Goal: Information Seeking & Learning: Learn about a topic

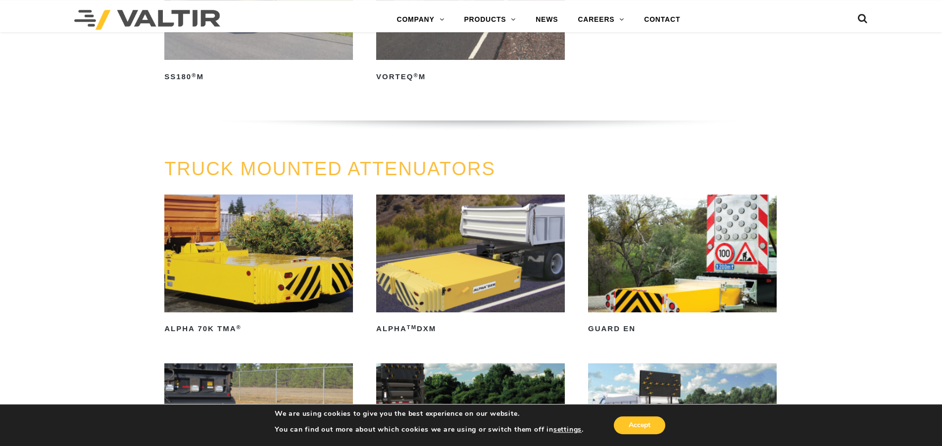
scroll to position [404, 0]
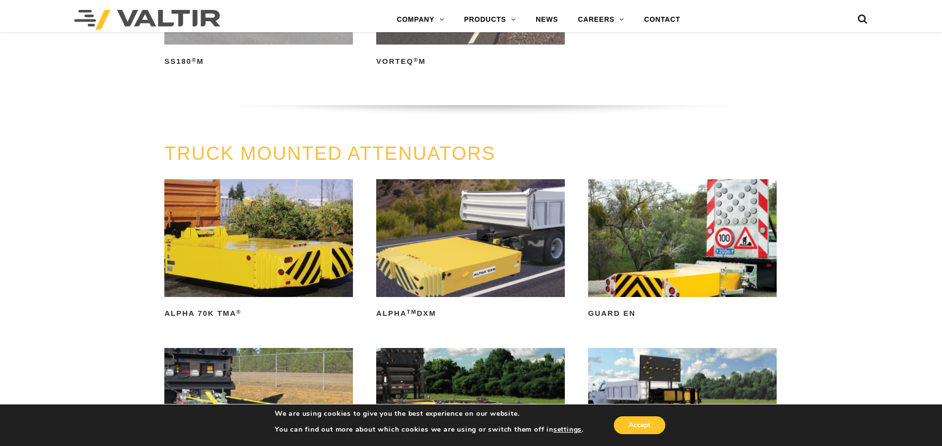
click at [716, 242] on img at bounding box center [682, 238] width 189 height 118
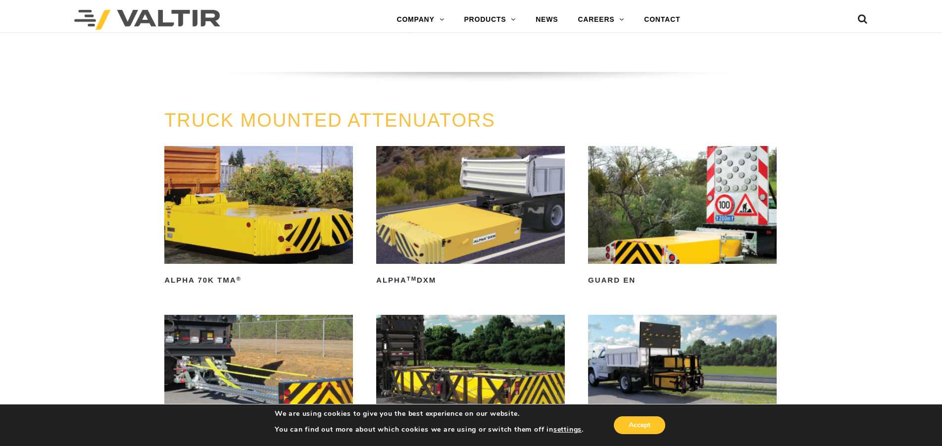
scroll to position [505, 0]
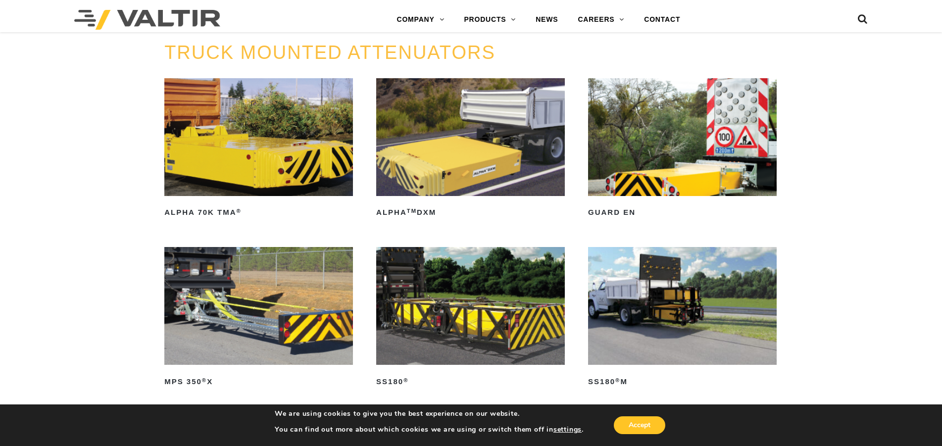
click at [689, 192] on img at bounding box center [682, 137] width 189 height 118
click at [495, 322] on img at bounding box center [470, 306] width 189 height 118
click at [253, 314] on img at bounding box center [258, 306] width 189 height 118
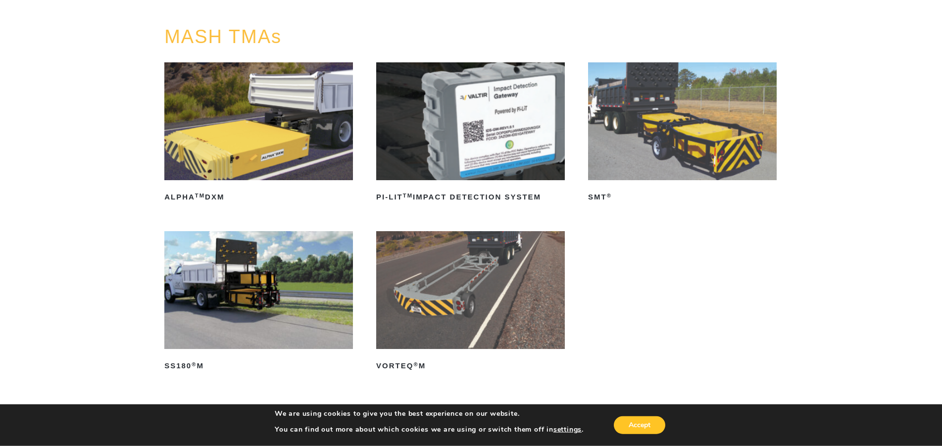
scroll to position [101, 0]
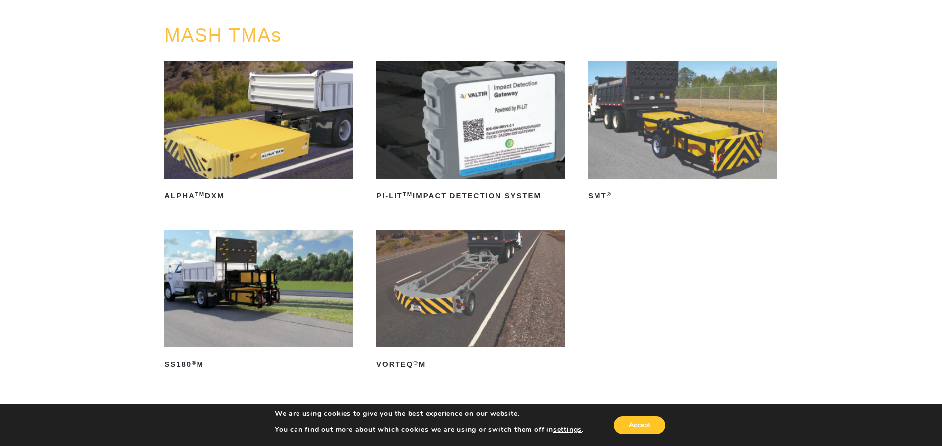
click at [453, 306] on img at bounding box center [470, 289] width 189 height 118
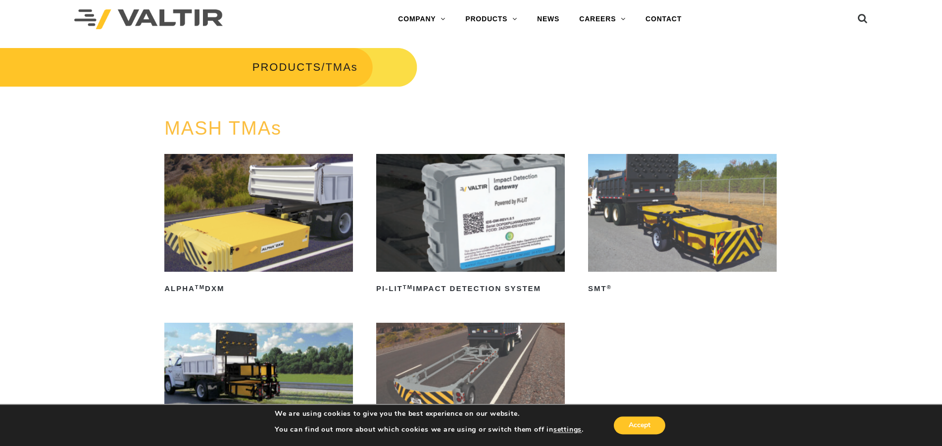
scroll to position [0, 0]
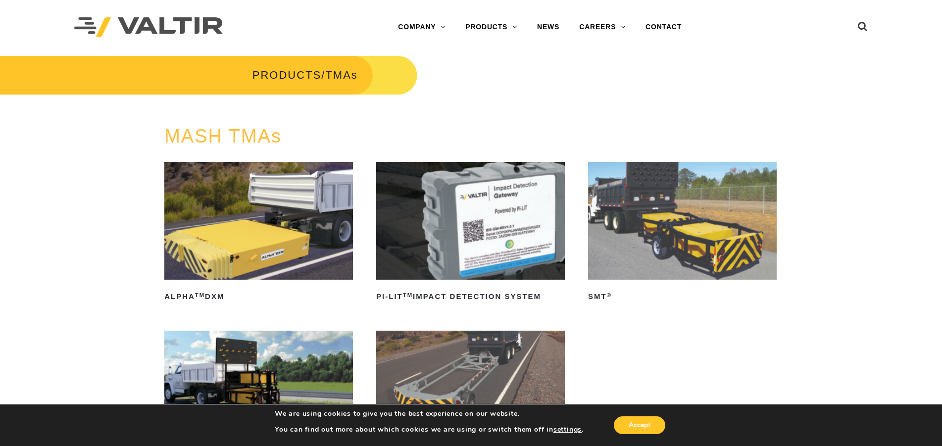
click at [492, 229] on img at bounding box center [470, 221] width 189 height 118
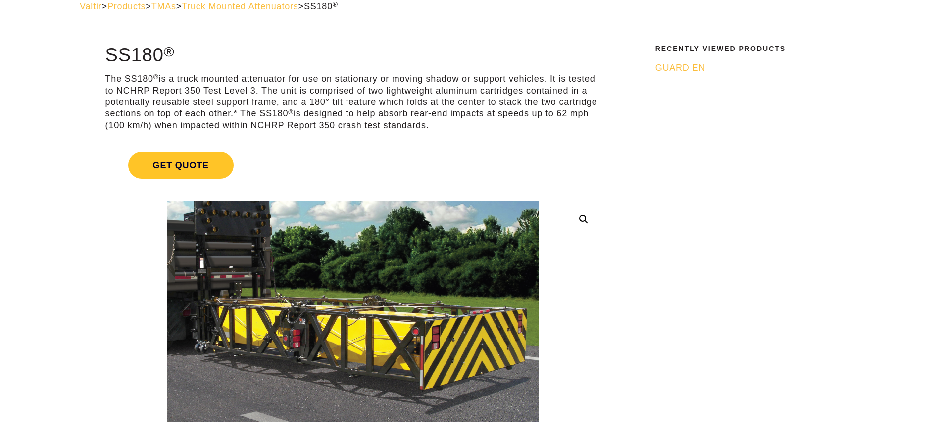
scroll to position [101, 0]
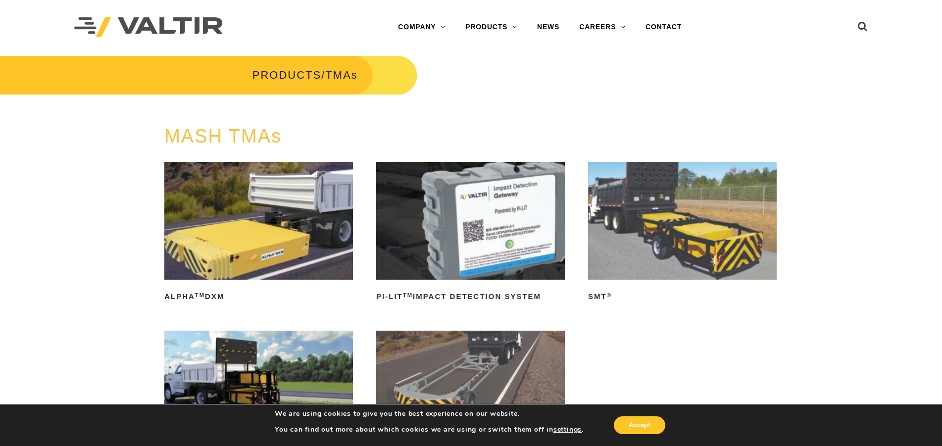
click at [214, 223] on img at bounding box center [258, 221] width 189 height 118
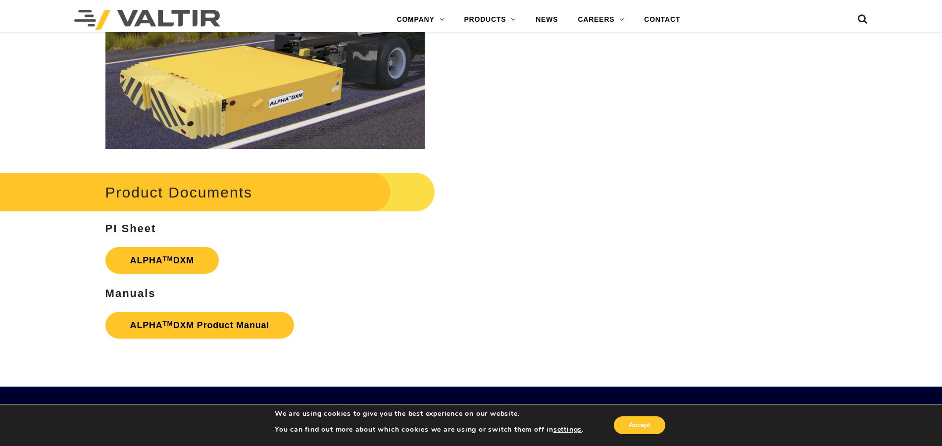
scroll to position [1263, 0]
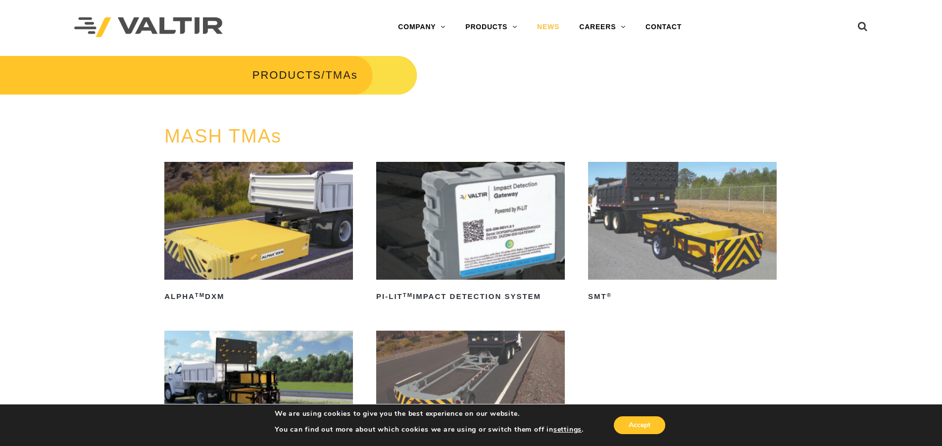
click at [548, 27] on link "NEWS" at bounding box center [548, 27] width 42 height 20
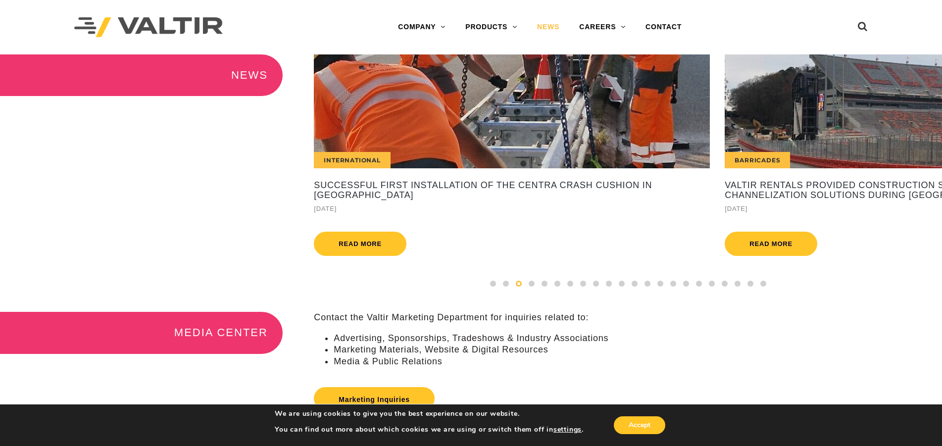
click at [534, 136] on div "International" at bounding box center [512, 111] width 396 height 114
click at [821, 144] on div "Barricades" at bounding box center [923, 111] width 396 height 114
click at [531, 287] on span at bounding box center [532, 284] width 6 height 6
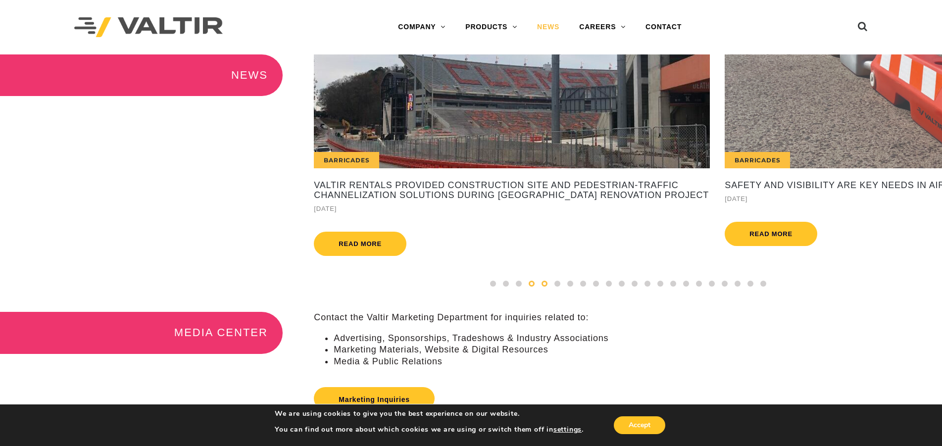
click at [546, 287] on span at bounding box center [545, 284] width 6 height 6
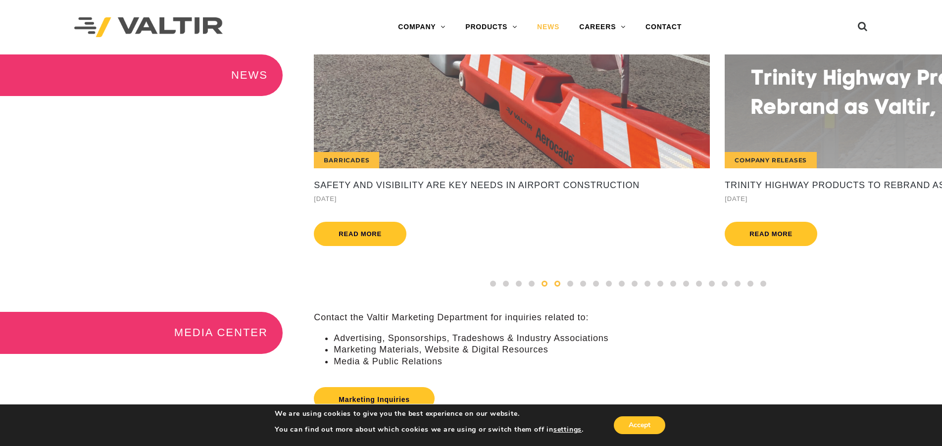
click at [558, 287] on span at bounding box center [558, 284] width 6 height 6
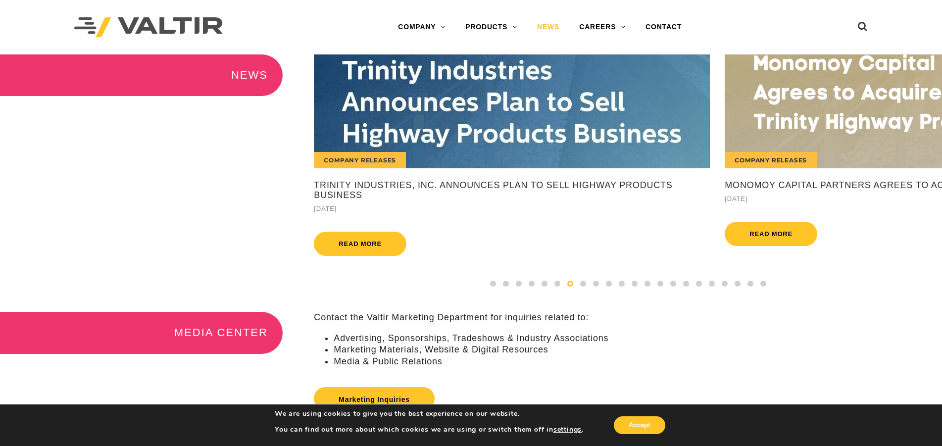
click at [299, 134] on div "Company Releases" at bounding box center [101, 111] width 396 height 114
click at [761, 287] on span at bounding box center [764, 284] width 6 height 6
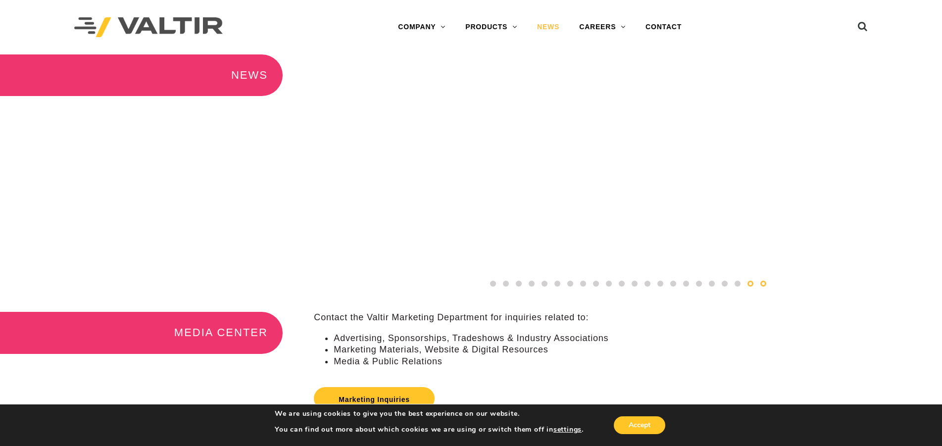
click at [751, 287] on span at bounding box center [751, 284] width 6 height 6
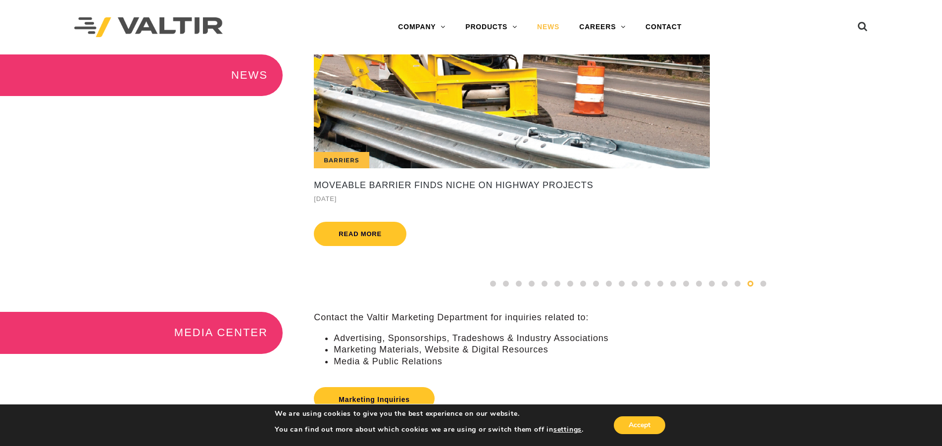
click at [482, 140] on div "Barriers" at bounding box center [512, 111] width 396 height 114
click at [737, 287] on span at bounding box center [738, 284] width 6 height 6
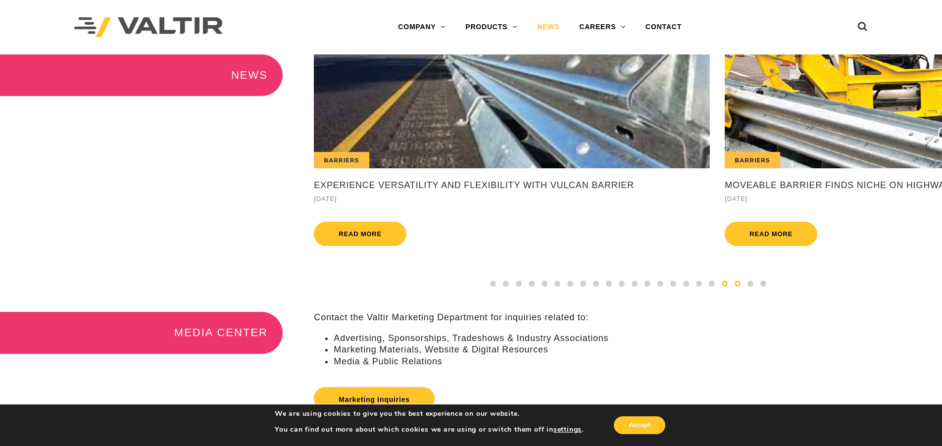
click at [723, 287] on span at bounding box center [725, 284] width 6 height 6
click at [712, 287] on span at bounding box center [712, 284] width 6 height 6
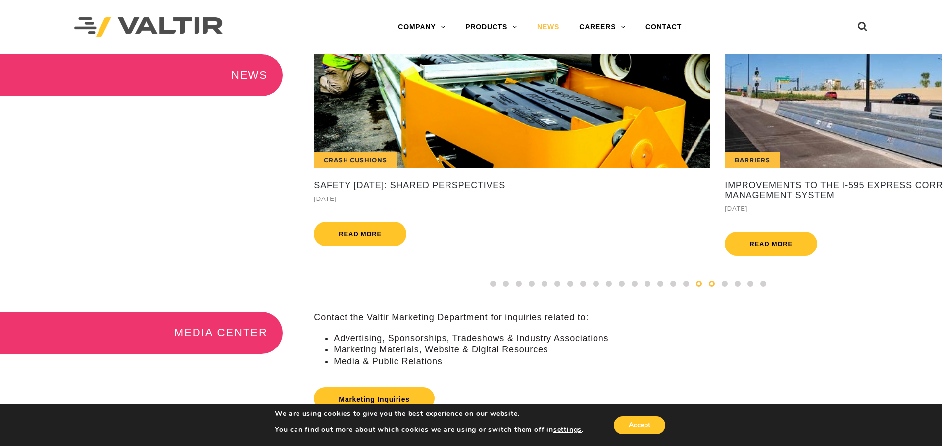
click at [698, 287] on span at bounding box center [699, 284] width 6 height 6
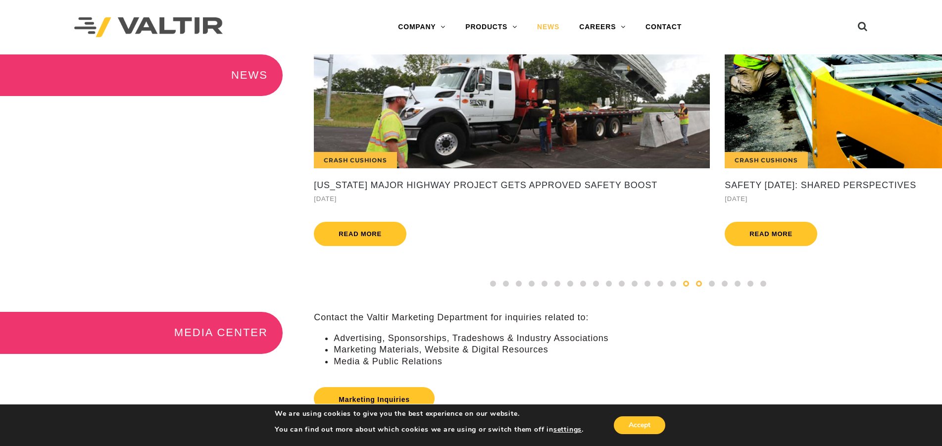
click at [684, 287] on span at bounding box center [686, 284] width 6 height 6
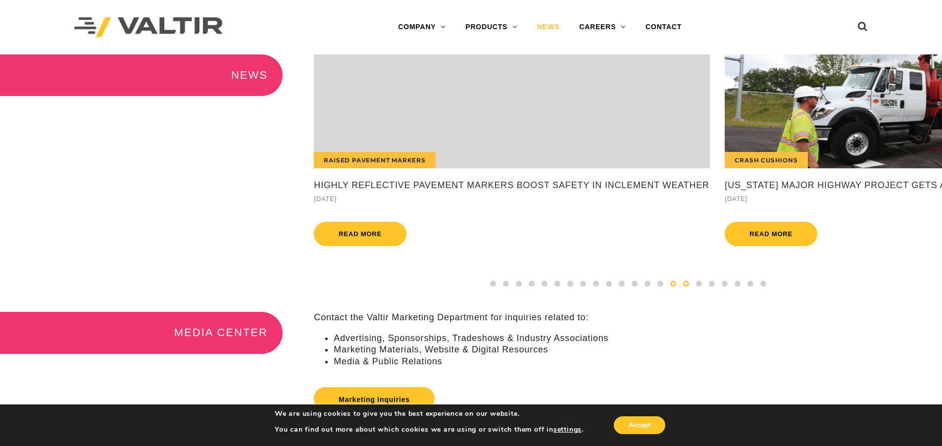
click at [673, 287] on span at bounding box center [674, 284] width 6 height 6
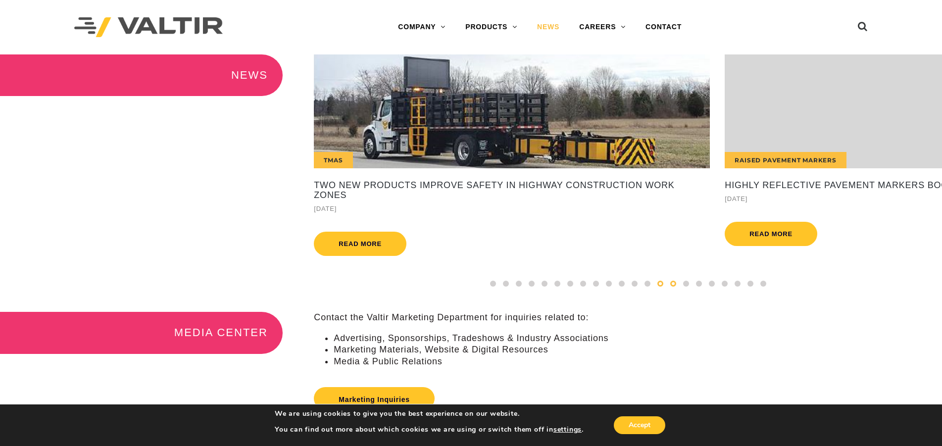
click at [660, 287] on span at bounding box center [661, 284] width 6 height 6
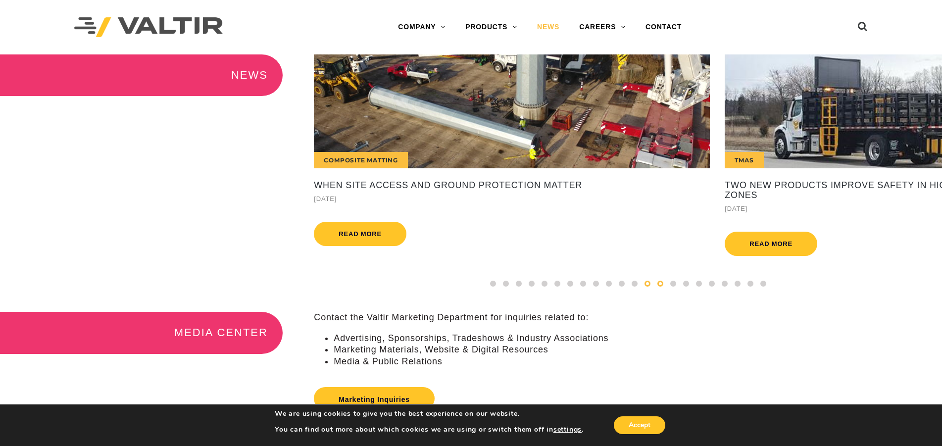
click at [649, 287] on span at bounding box center [648, 284] width 6 height 6
click at [299, 141] on div "TMAs" at bounding box center [101, 111] width 396 height 114
click at [647, 287] on span at bounding box center [648, 284] width 6 height 6
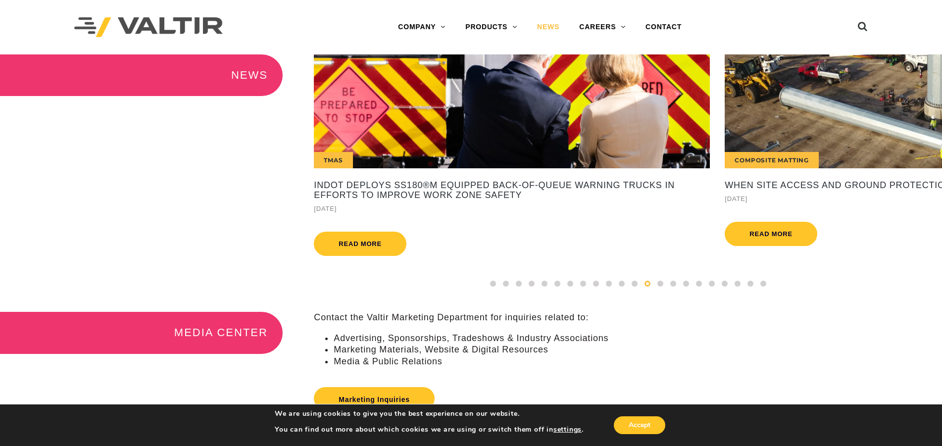
click at [570, 128] on div "TMAs" at bounding box center [512, 111] width 396 height 114
click at [634, 287] on span at bounding box center [635, 284] width 6 height 6
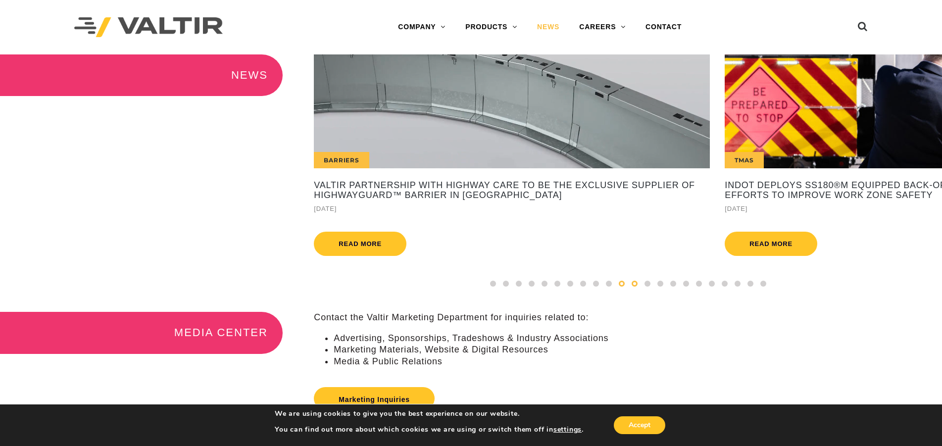
click at [622, 287] on span at bounding box center [622, 284] width 6 height 6
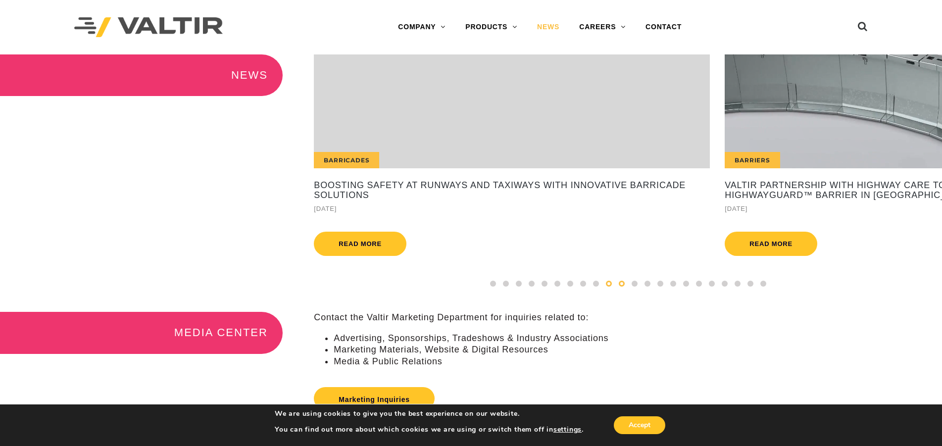
click at [611, 287] on span at bounding box center [609, 284] width 6 height 6
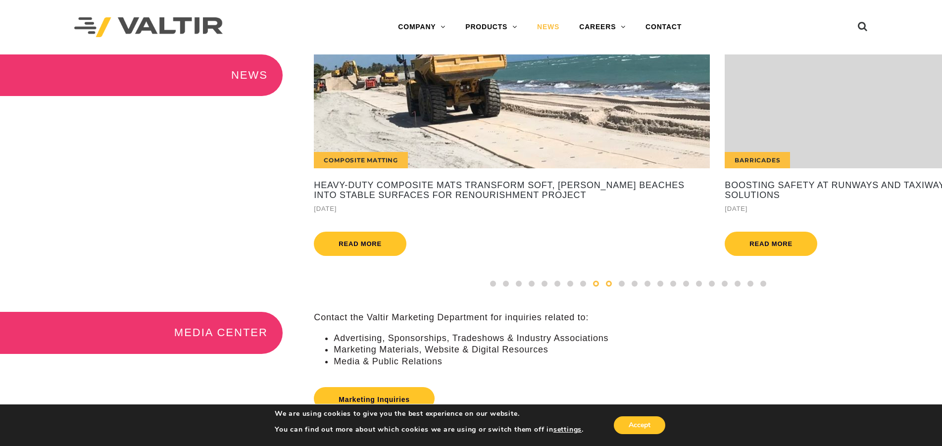
click at [598, 287] on span at bounding box center [596, 284] width 6 height 6
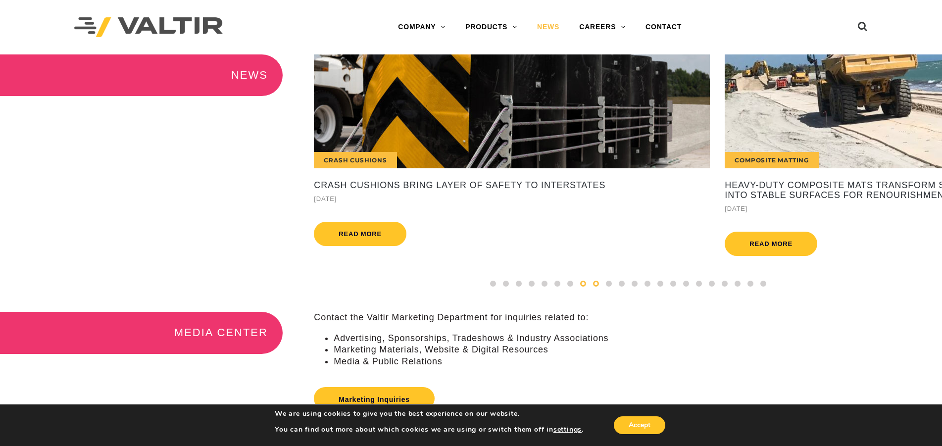
click at [581, 287] on span at bounding box center [583, 284] width 6 height 6
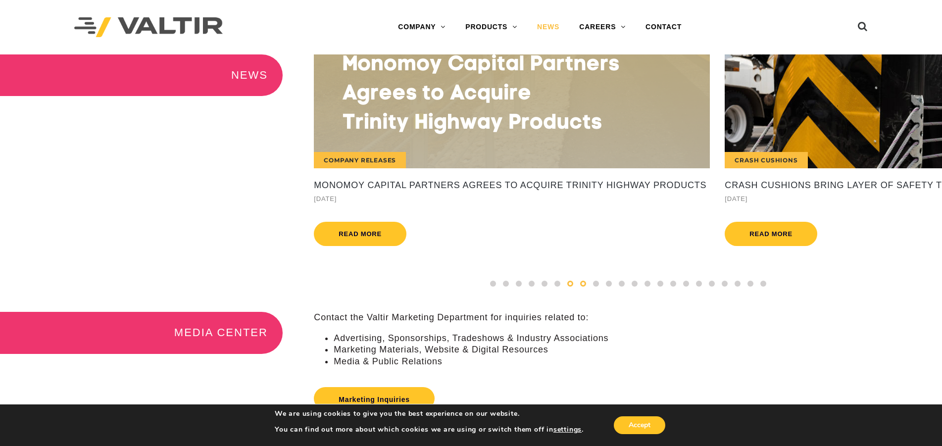
click at [572, 287] on span at bounding box center [571, 284] width 6 height 6
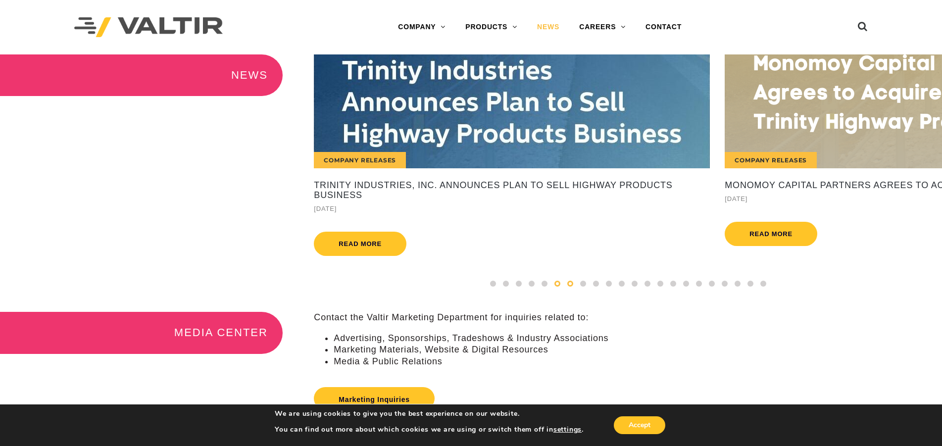
click at [557, 287] on span at bounding box center [558, 284] width 6 height 6
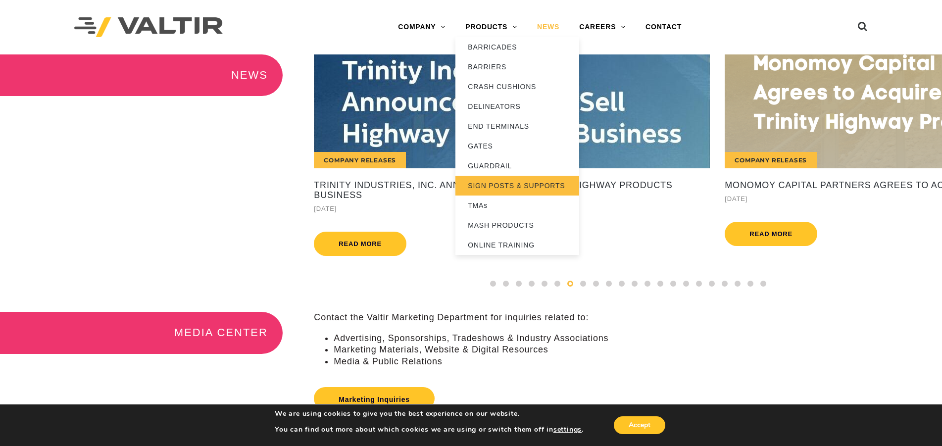
click at [506, 185] on link "SIGN POSTS & SUPPORTS" at bounding box center [518, 186] width 124 height 20
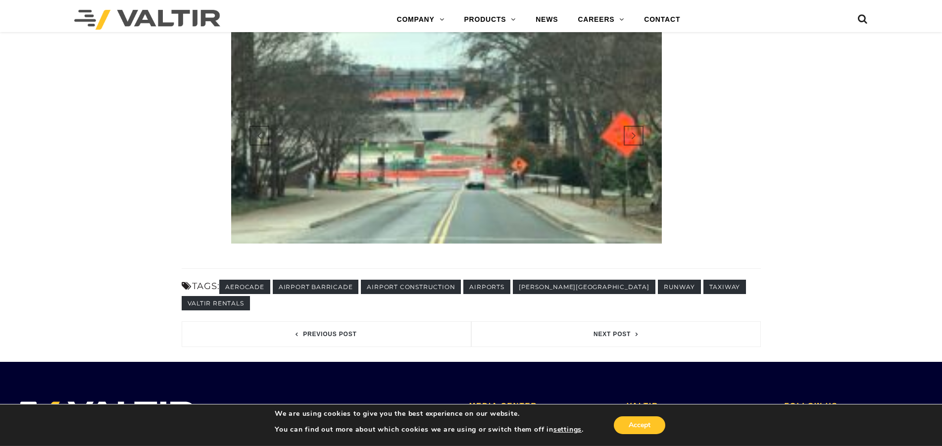
scroll to position [1212, 0]
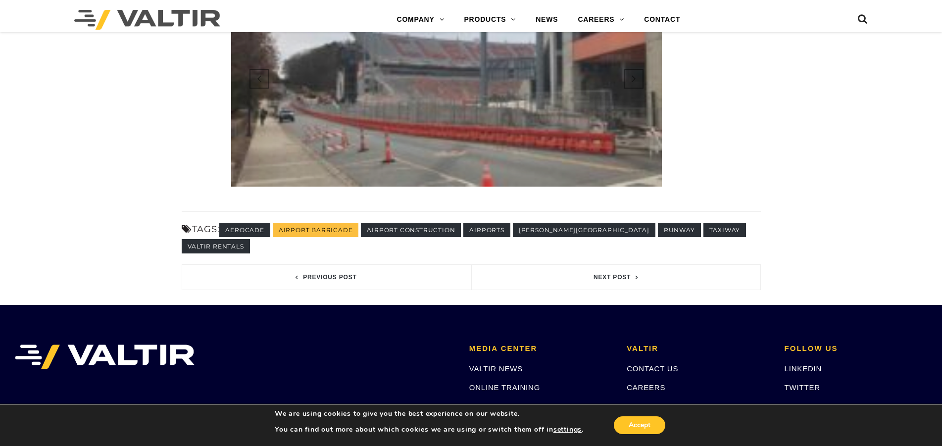
click at [321, 223] on link "airport barricade" at bounding box center [316, 230] width 86 height 14
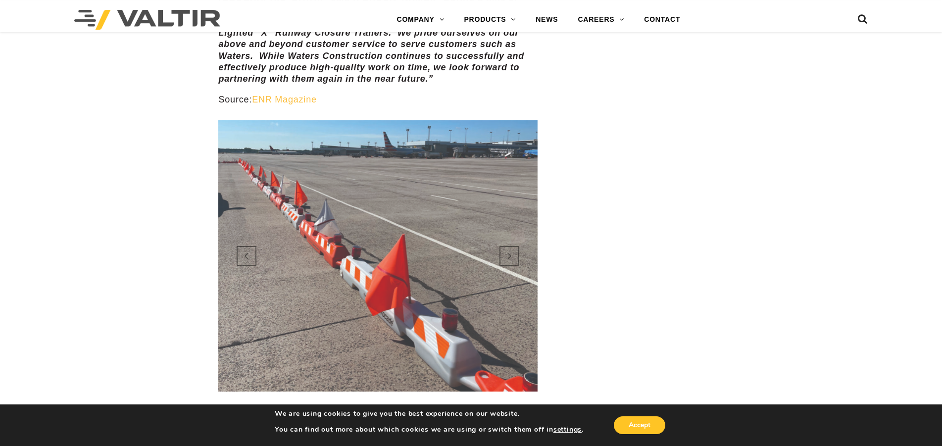
scroll to position [3182, 0]
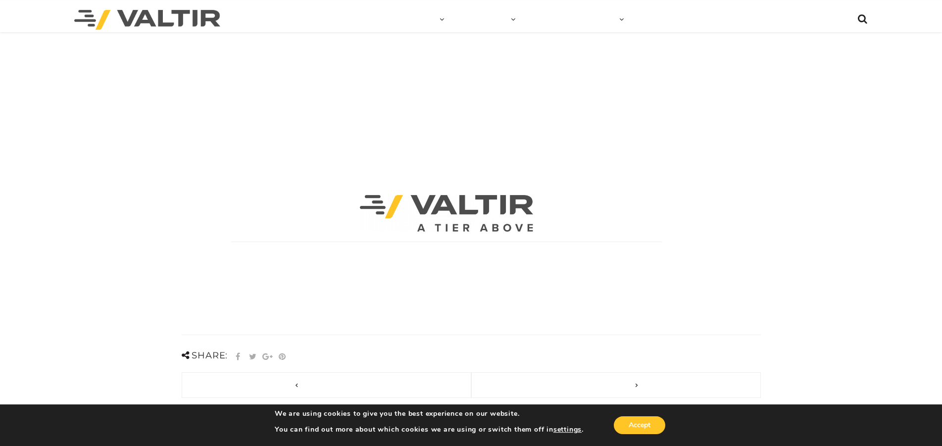
scroll to position [202, 0]
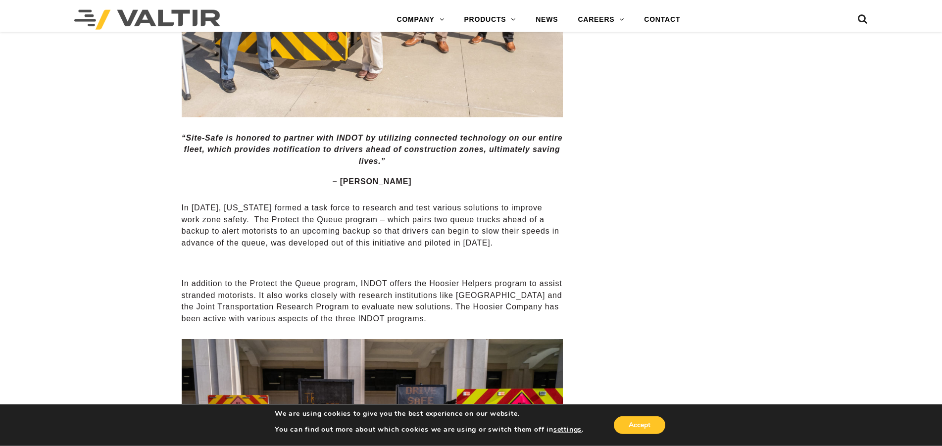
scroll to position [1343, 0]
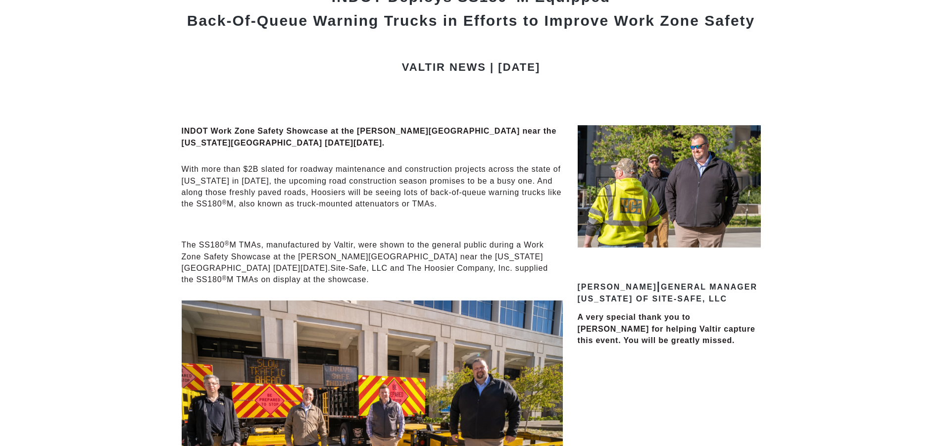
scroll to position [152, 0]
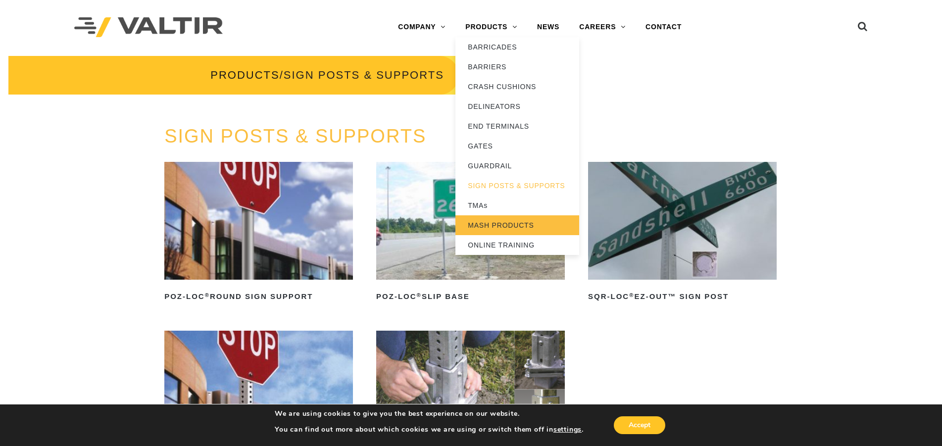
click at [493, 227] on link "MASH PRODUCTS" at bounding box center [518, 225] width 124 height 20
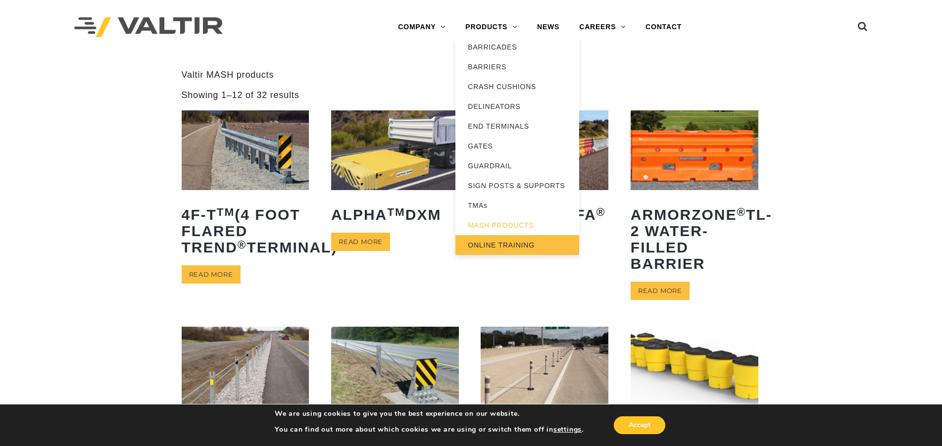
click at [497, 247] on link "ONLINE TRAINING" at bounding box center [518, 245] width 124 height 20
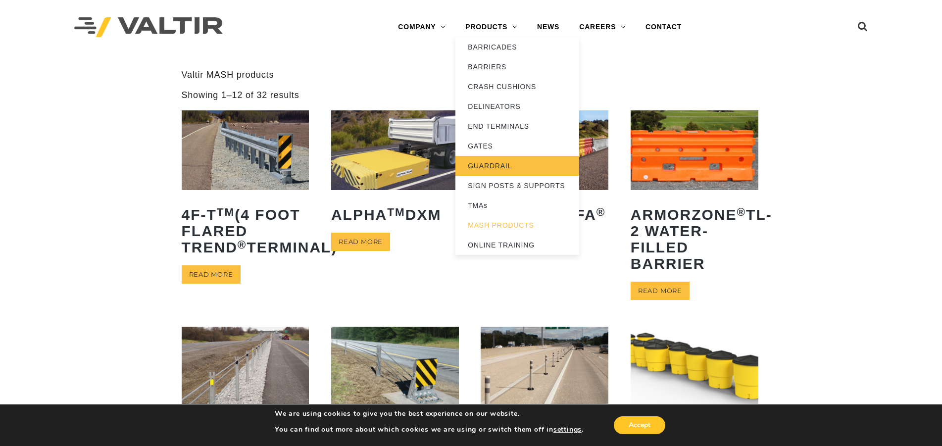
click at [485, 164] on link "GUARDRAIL" at bounding box center [518, 166] width 124 height 20
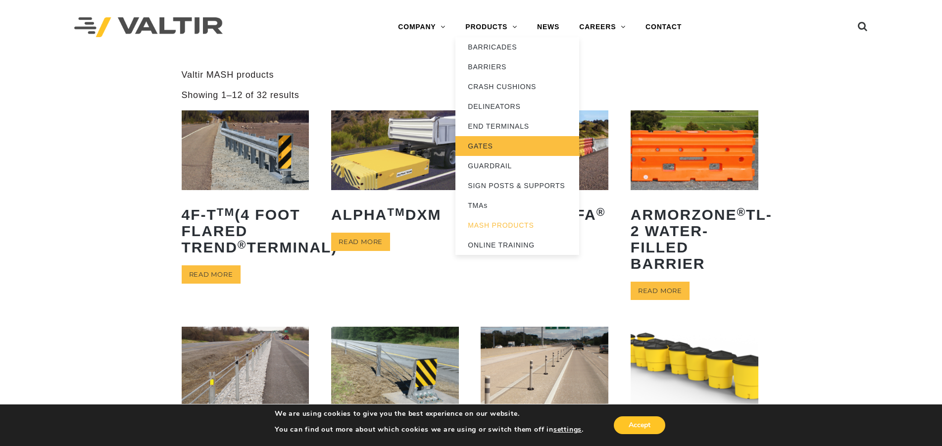
click at [481, 147] on link "GATES" at bounding box center [518, 146] width 124 height 20
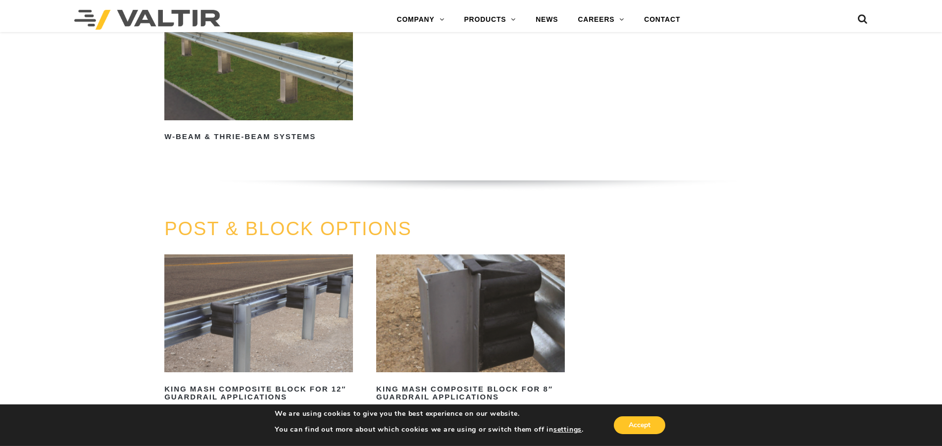
scroll to position [808, 0]
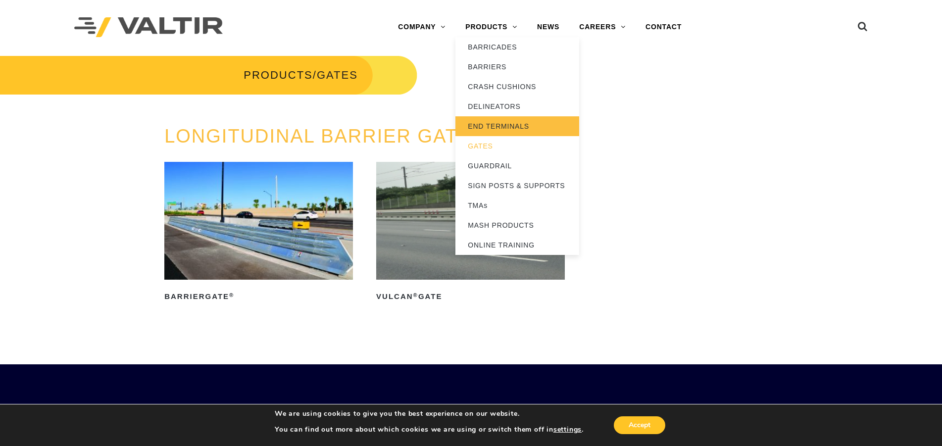
click at [490, 129] on link "END TERMINALS" at bounding box center [518, 126] width 124 height 20
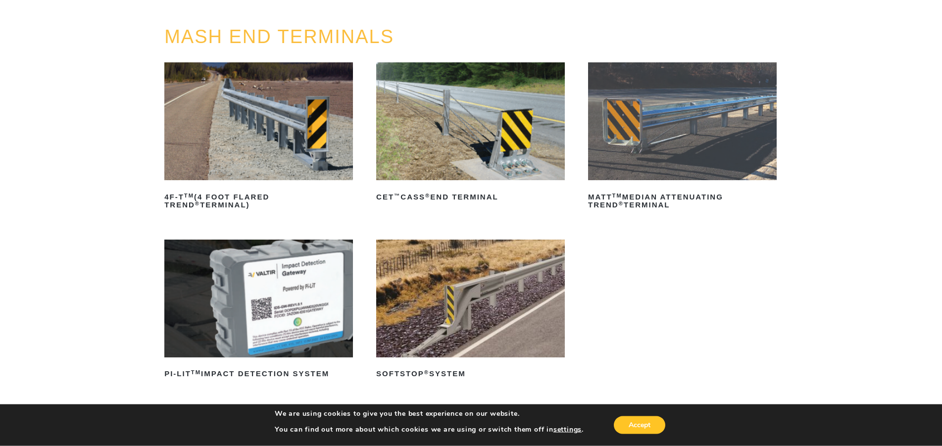
scroll to position [101, 0]
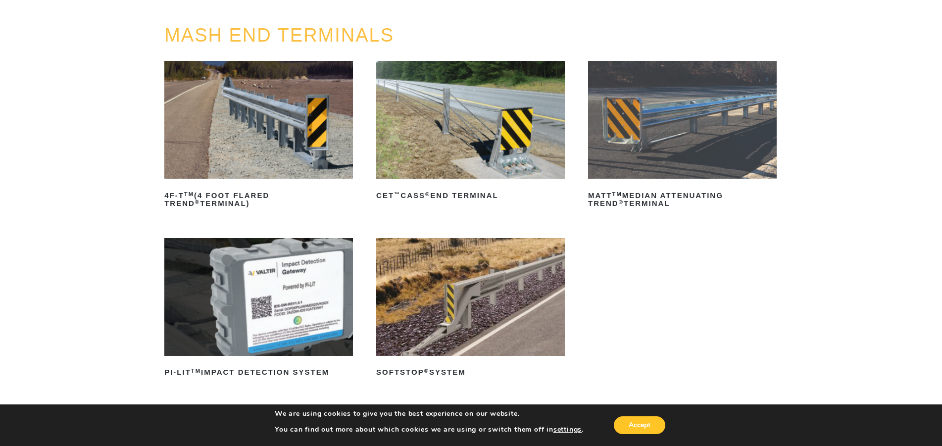
click at [467, 299] on img at bounding box center [470, 297] width 189 height 118
click at [681, 127] on img at bounding box center [682, 120] width 189 height 118
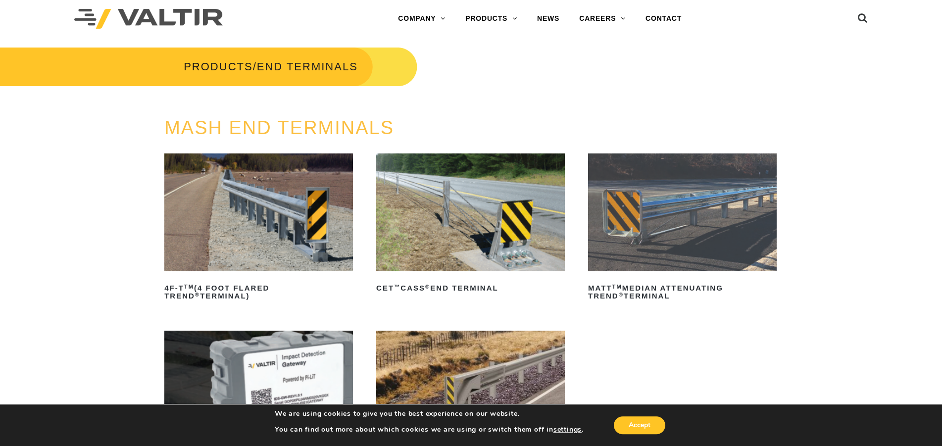
scroll to position [0, 0]
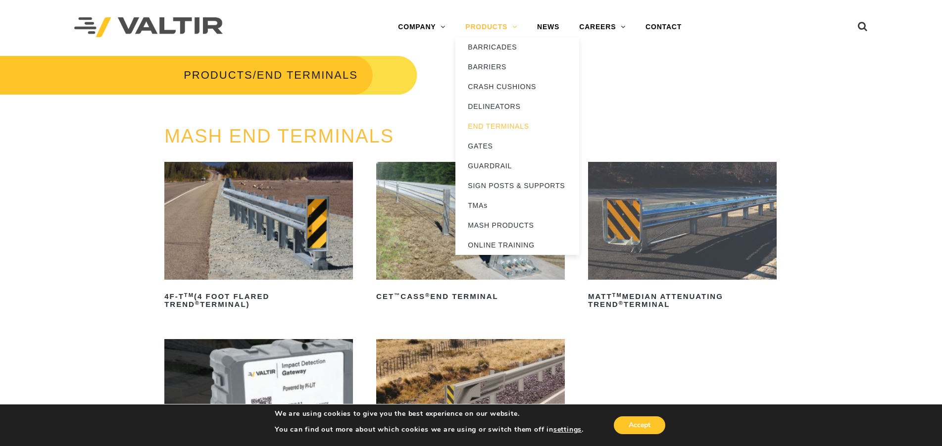
click at [490, 28] on link "PRODUCTS" at bounding box center [492, 27] width 72 height 20
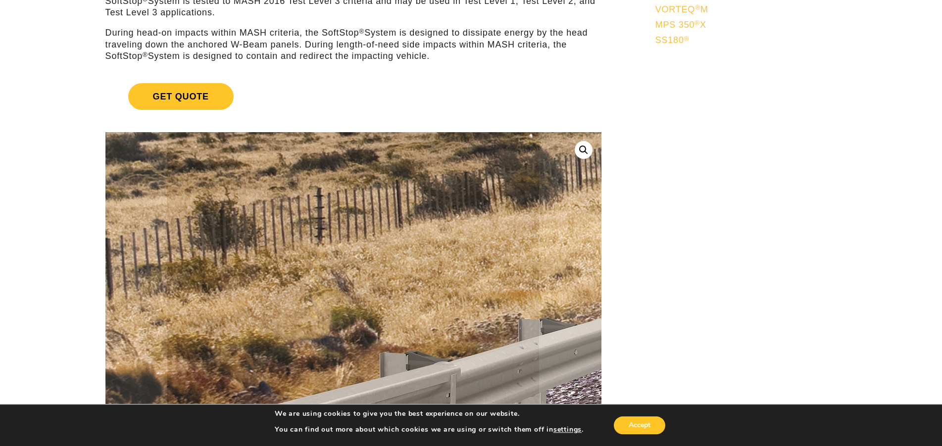
scroll to position [51, 0]
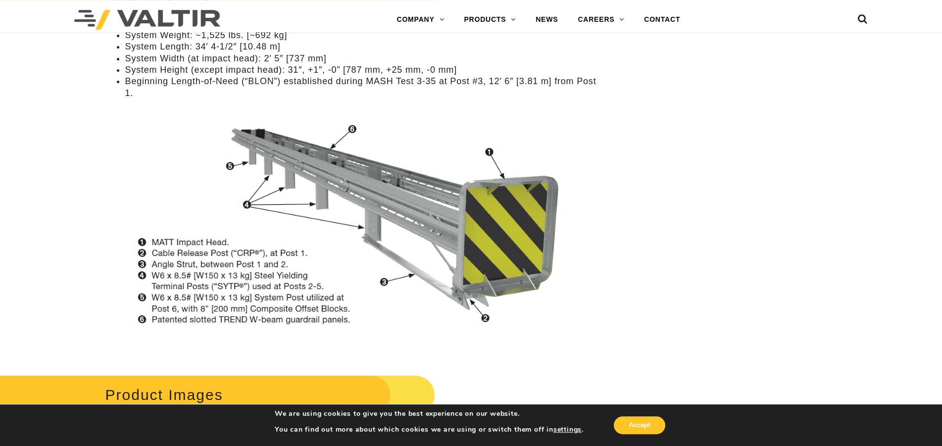
scroll to position [909, 0]
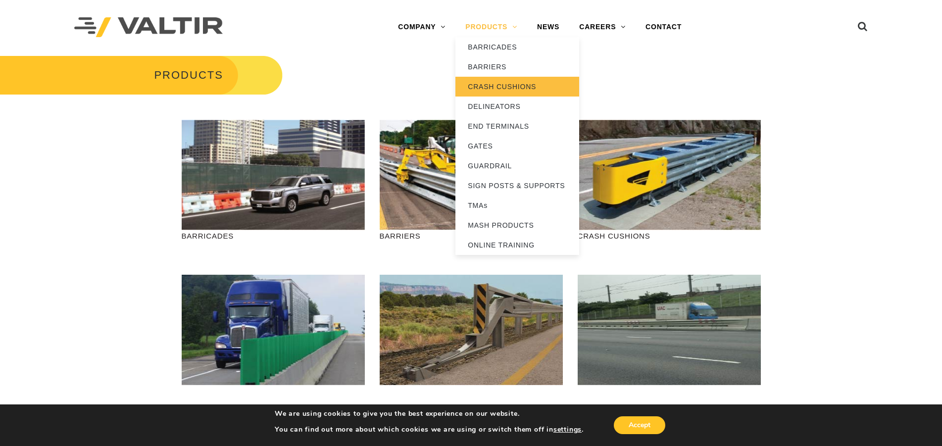
click at [495, 89] on link "CRASH CUSHIONS" at bounding box center [518, 87] width 124 height 20
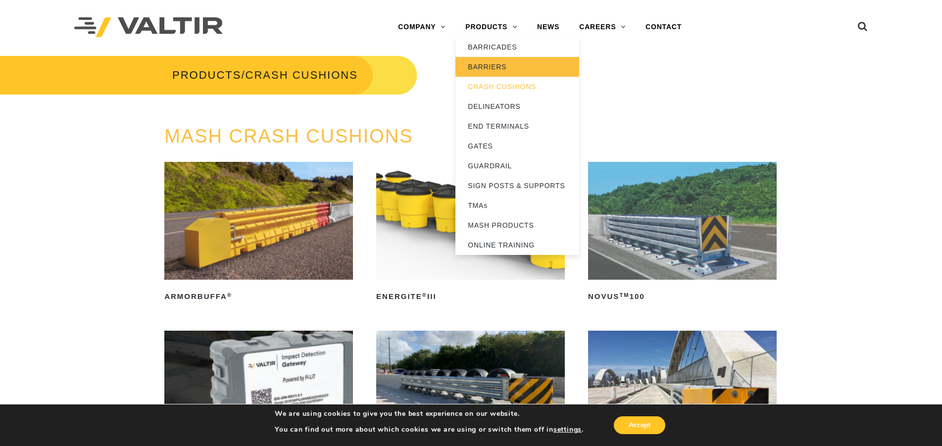
click at [487, 66] on link "BARRIERS" at bounding box center [518, 67] width 124 height 20
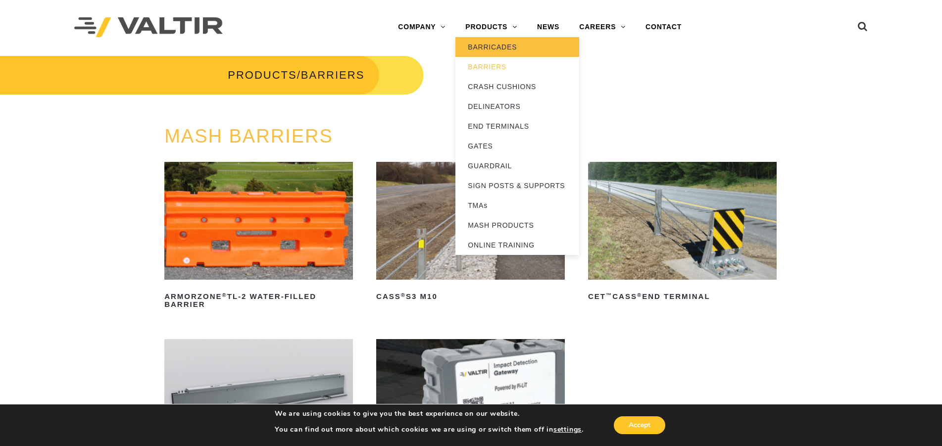
click at [486, 44] on link "BARRICADES" at bounding box center [518, 47] width 124 height 20
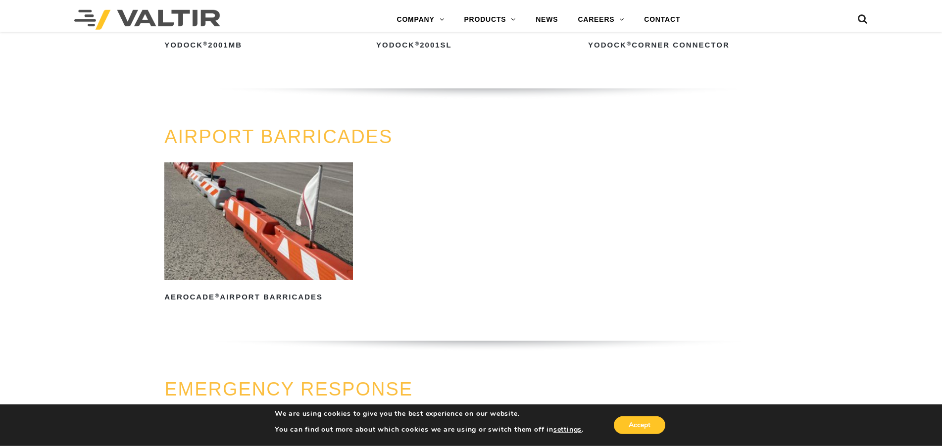
scroll to position [859, 0]
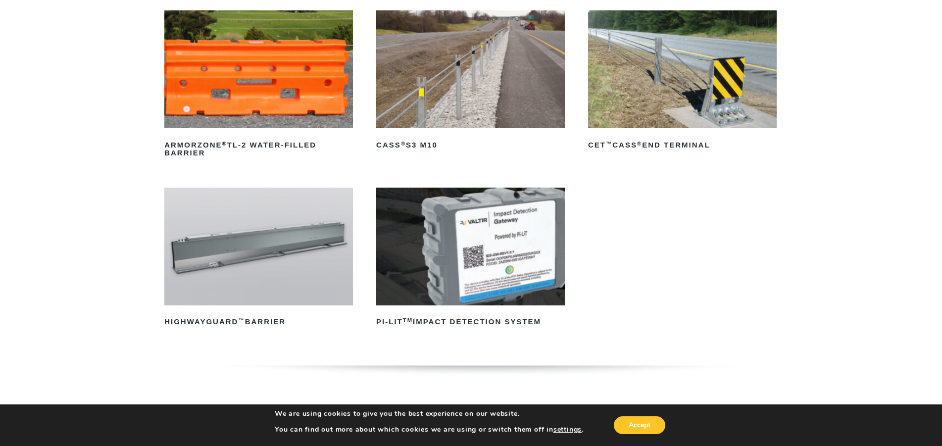
scroll to position [202, 0]
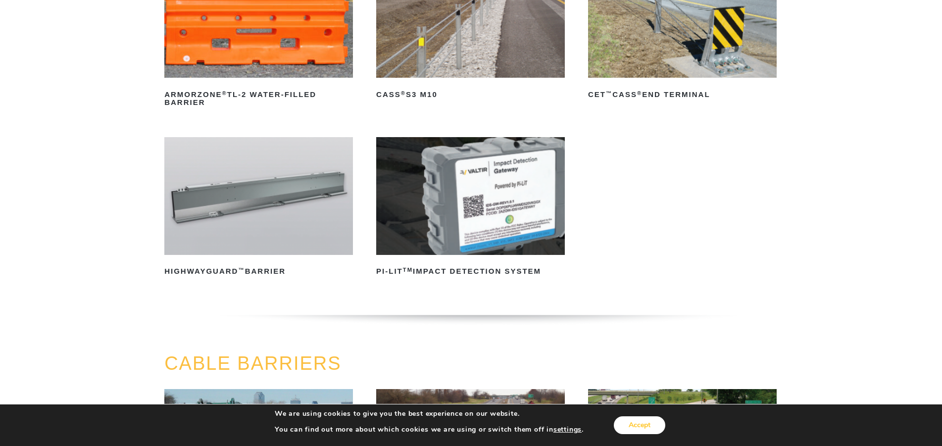
click at [638, 426] on button "Accept" at bounding box center [640, 425] width 52 height 18
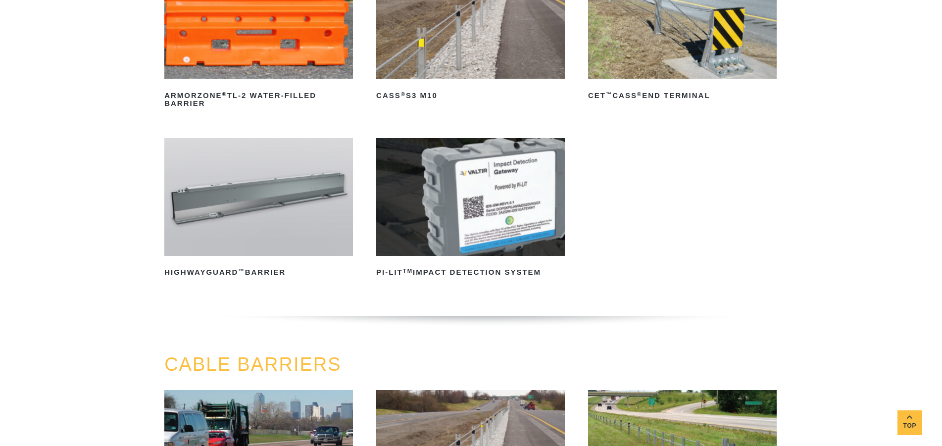
scroll to position [0, 0]
